Goal: Navigation & Orientation: Find specific page/section

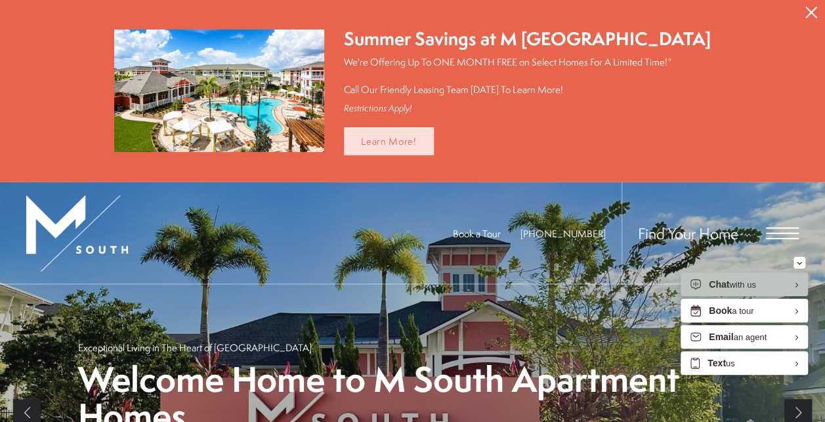
click at [429, 144] on link "Learn More!" at bounding box center [389, 141] width 90 height 28
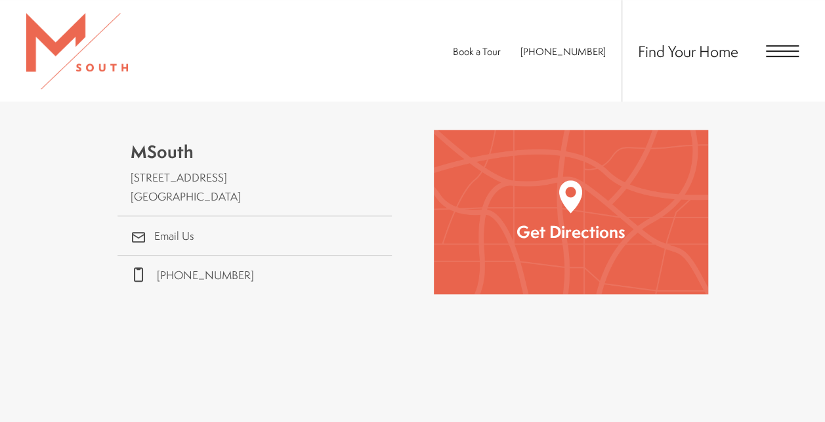
scroll to position [328, 0]
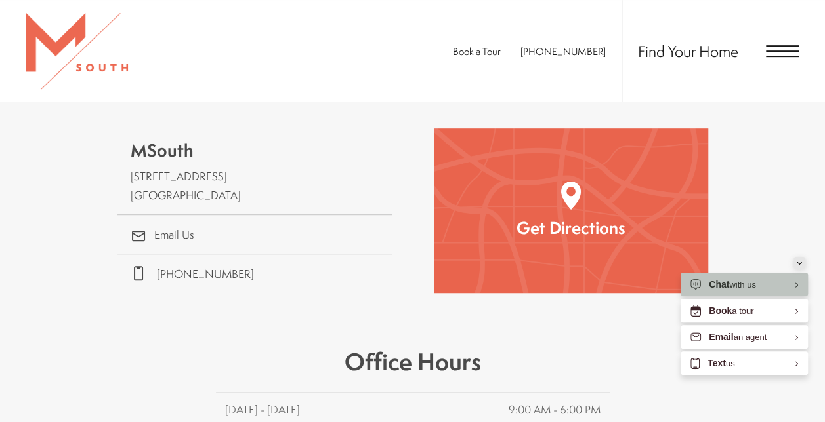
click at [798, 265] on div "Minimize" at bounding box center [798, 263] width 5 height 12
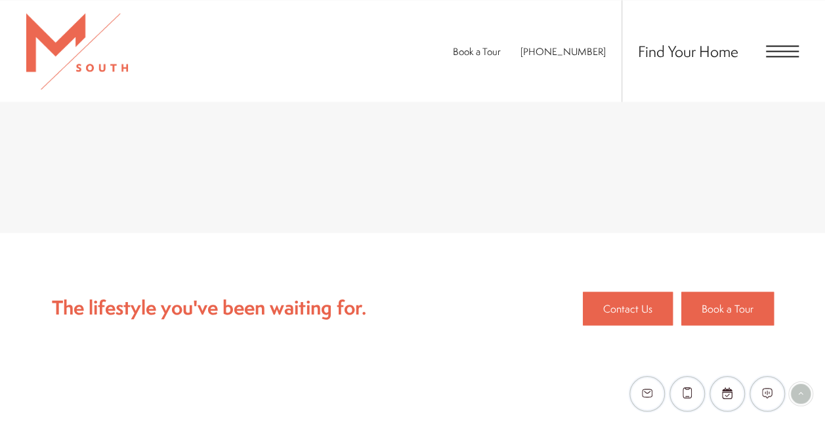
scroll to position [1378, 0]
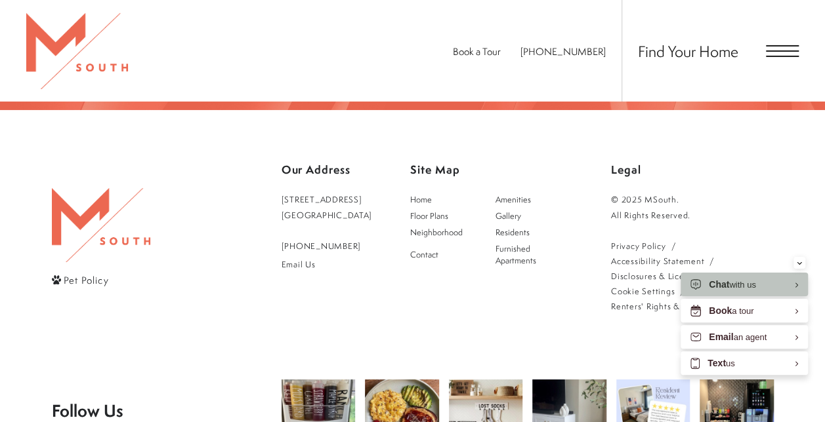
scroll to position [2302, 0]
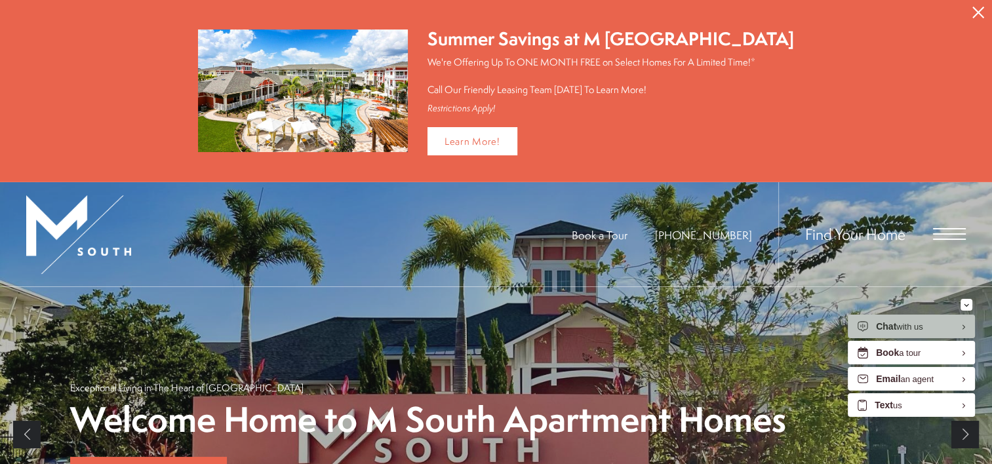
click at [973, 15] on icon "Close Alert" at bounding box center [979, 13] width 12 height 12
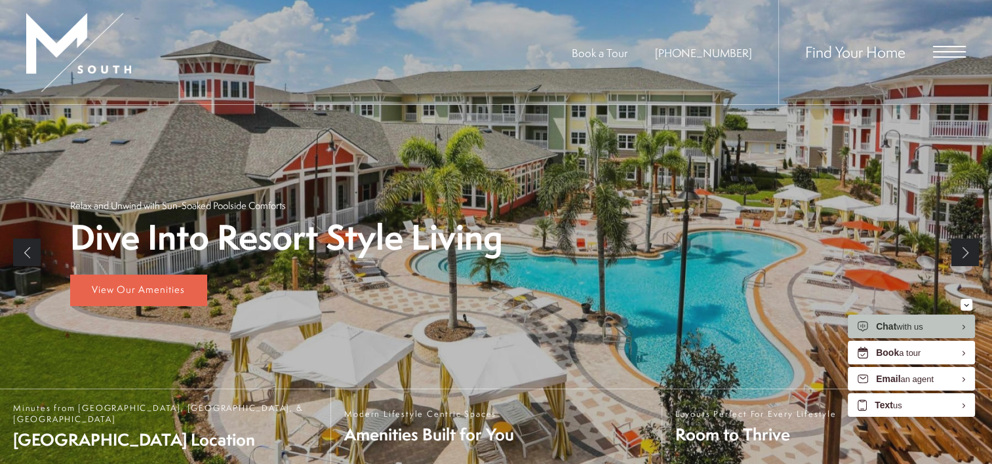
click at [954, 50] on span "Open Menu" at bounding box center [949, 52] width 33 height 12
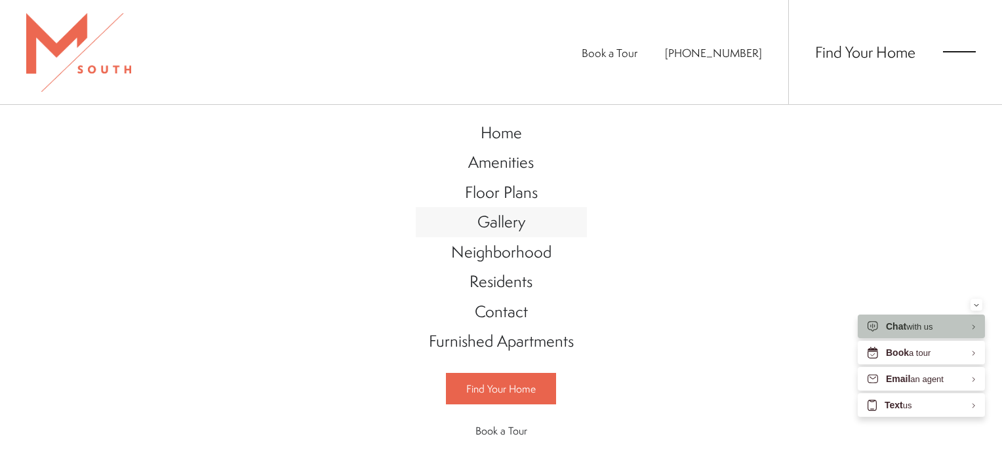
click at [497, 222] on span "Gallery" at bounding box center [502, 222] width 48 height 22
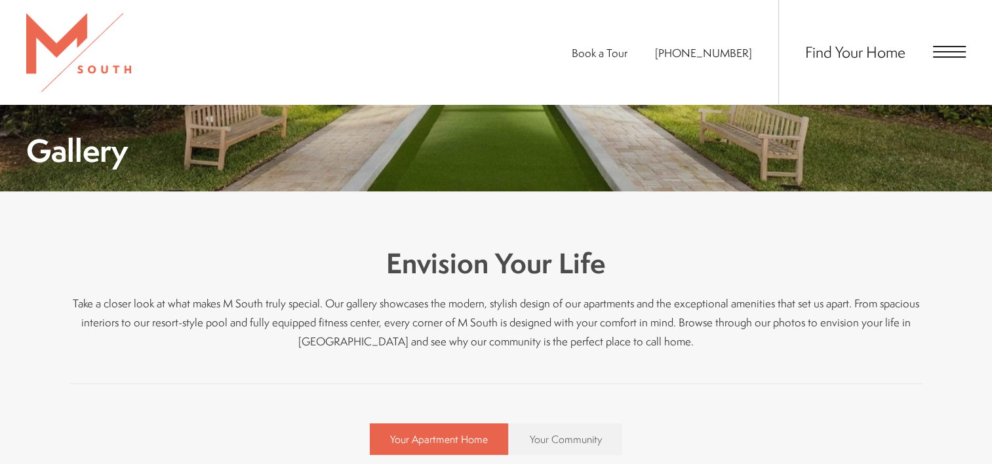
scroll to position [197, 0]
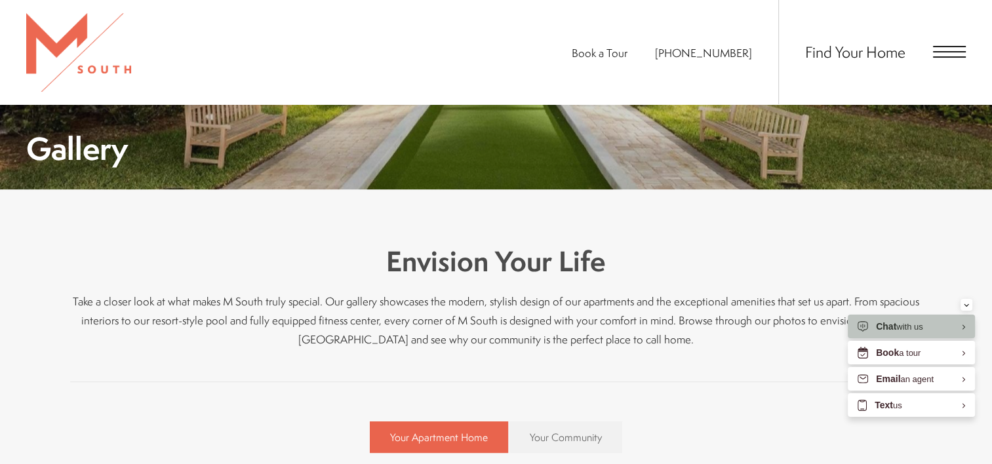
click at [969, 302] on div "Minimize" at bounding box center [966, 305] width 5 height 12
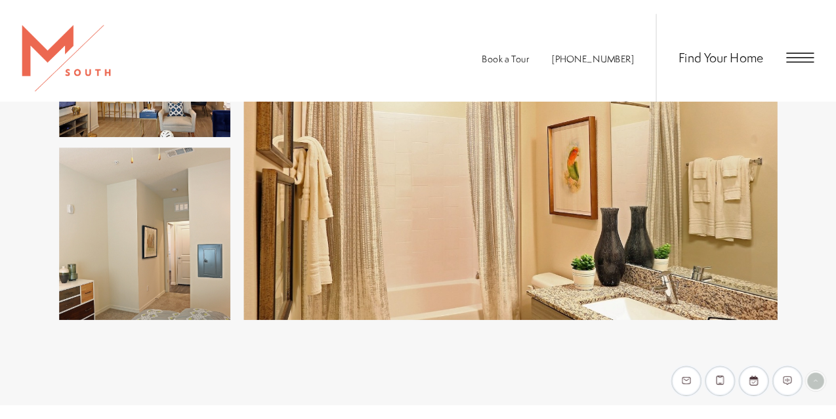
scroll to position [1706, 0]
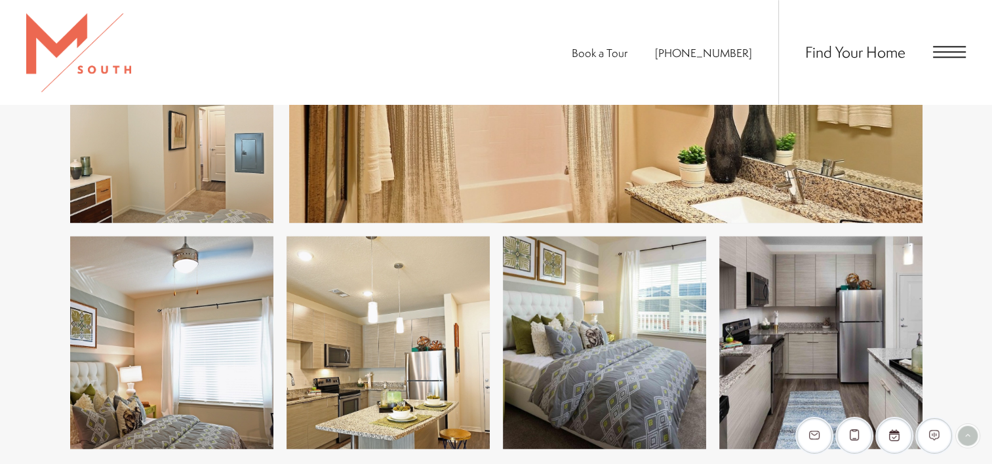
click at [761, 257] on img at bounding box center [821, 342] width 203 height 213
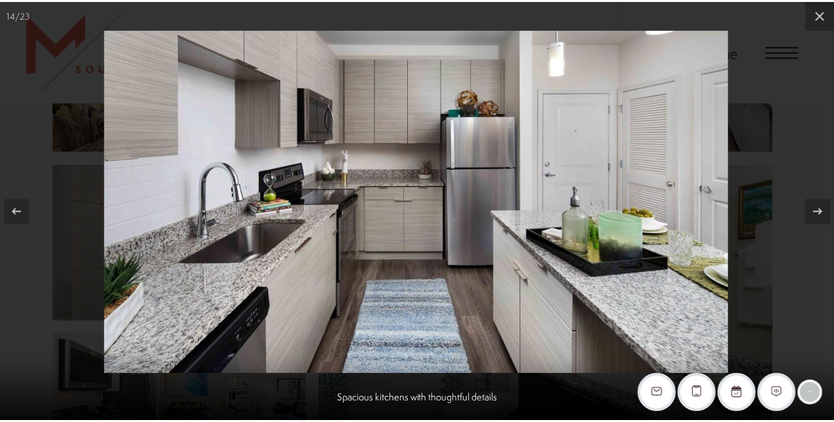
scroll to position [1705, 0]
